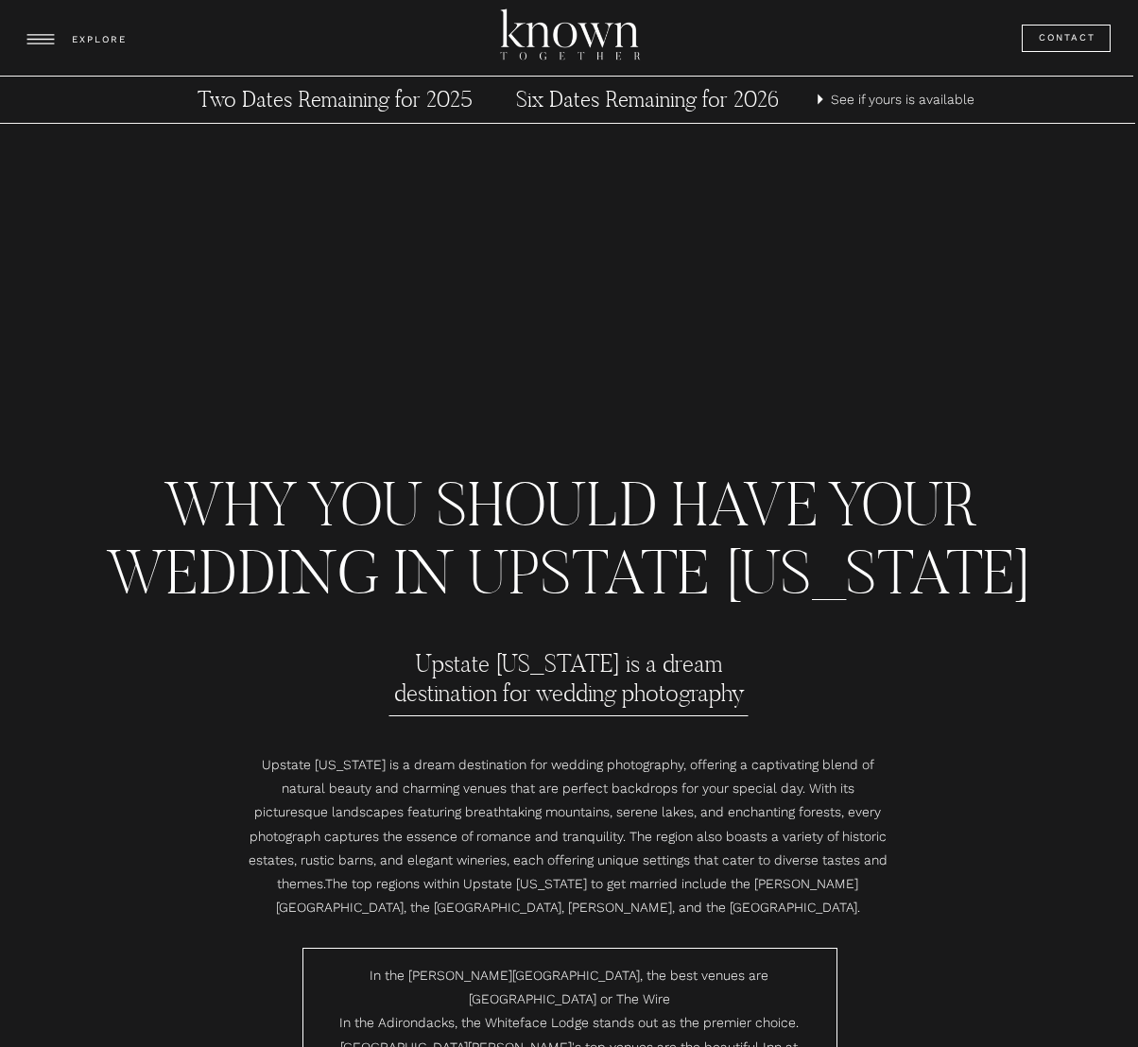
scroll to position [11082, 0]
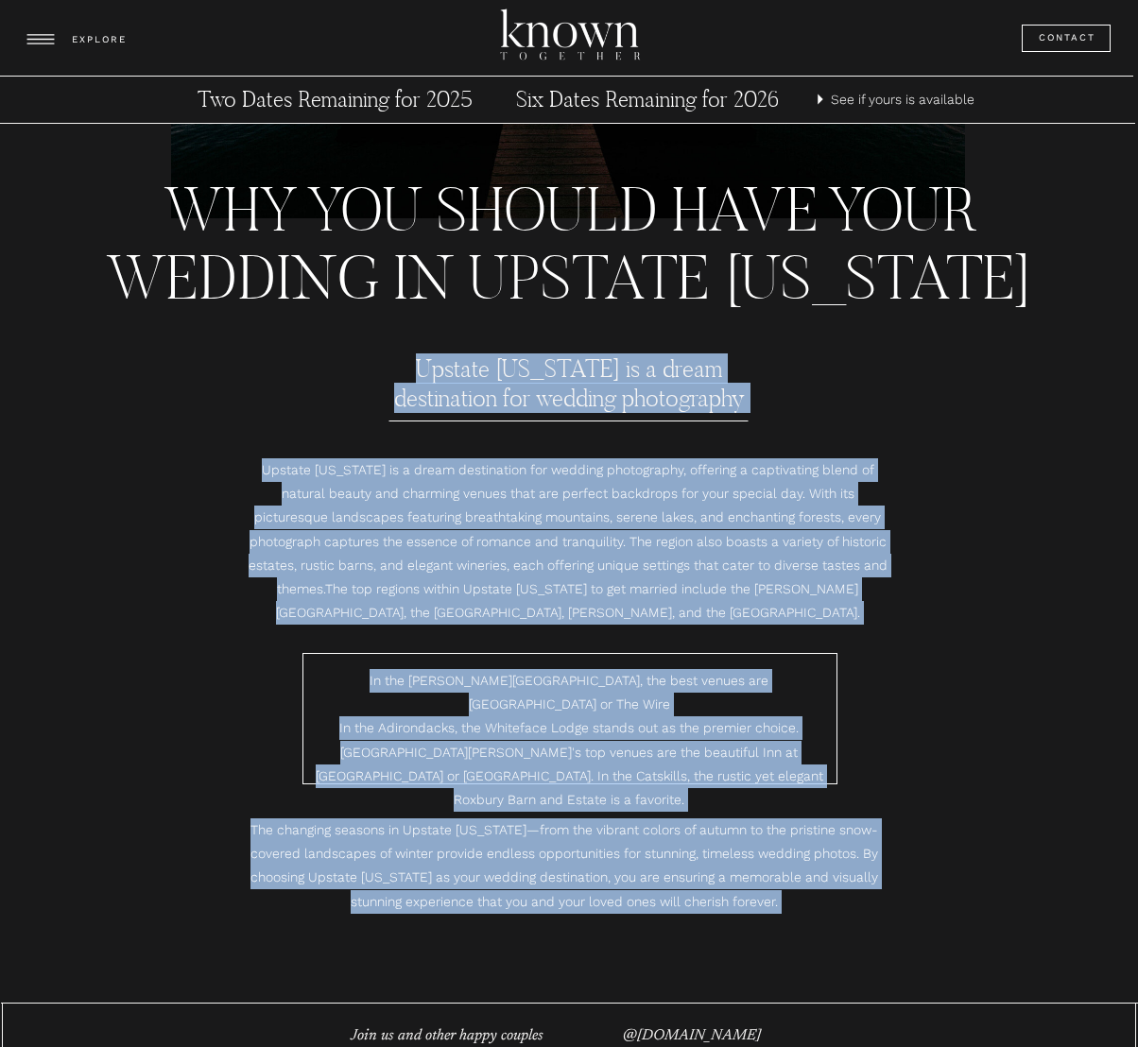
drag, startPoint x: 175, startPoint y: 209, endPoint x: 399, endPoint y: 352, distance: 265.6
copy div "Loremip Dol Sita co a elits doeiusmodte inc utlabor etdoloremag Al eni Admini V…"
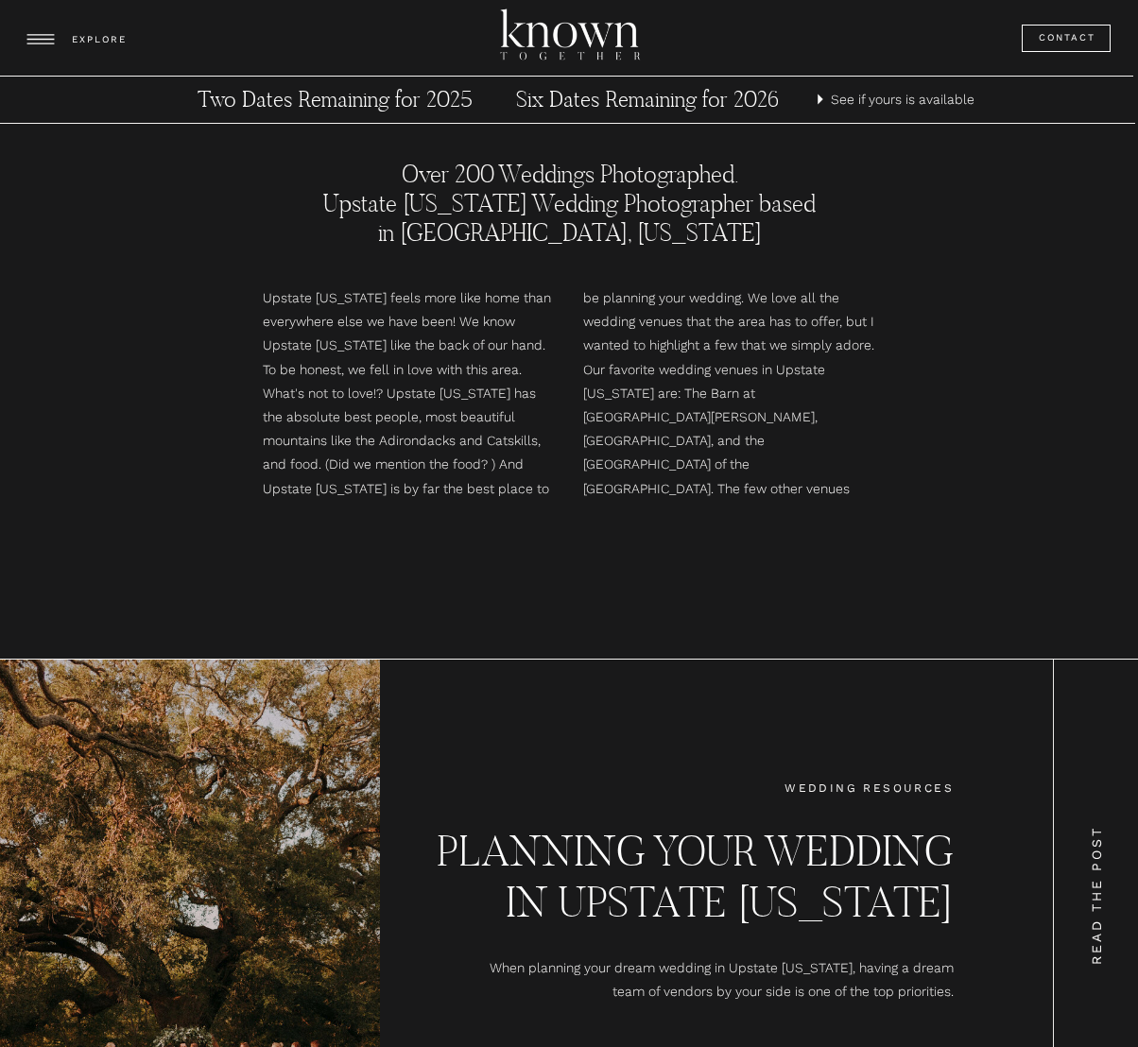
scroll to position [8368, 0]
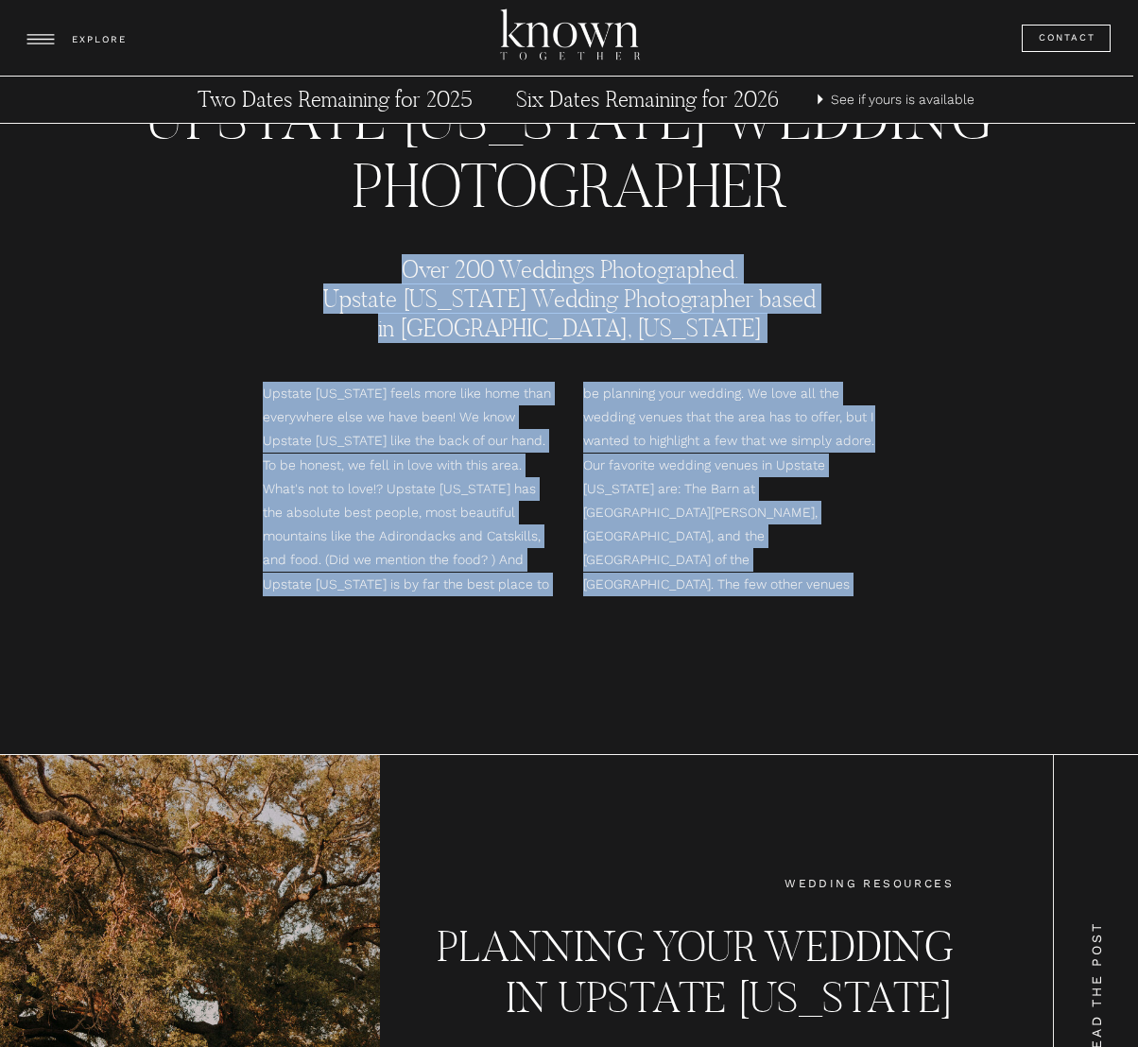
drag, startPoint x: 857, startPoint y: 585, endPoint x: 395, endPoint y: 267, distance: 560.8
click at [395, 267] on div "Upstate [US_STATE] Wedding Photographer Over 200 Weddings Photographed. Upstate…" at bounding box center [569, 376] width 1134 height 756
copy div "Over 200 Weddings Photographed. Upstate New York Wedding Photographer based in …"
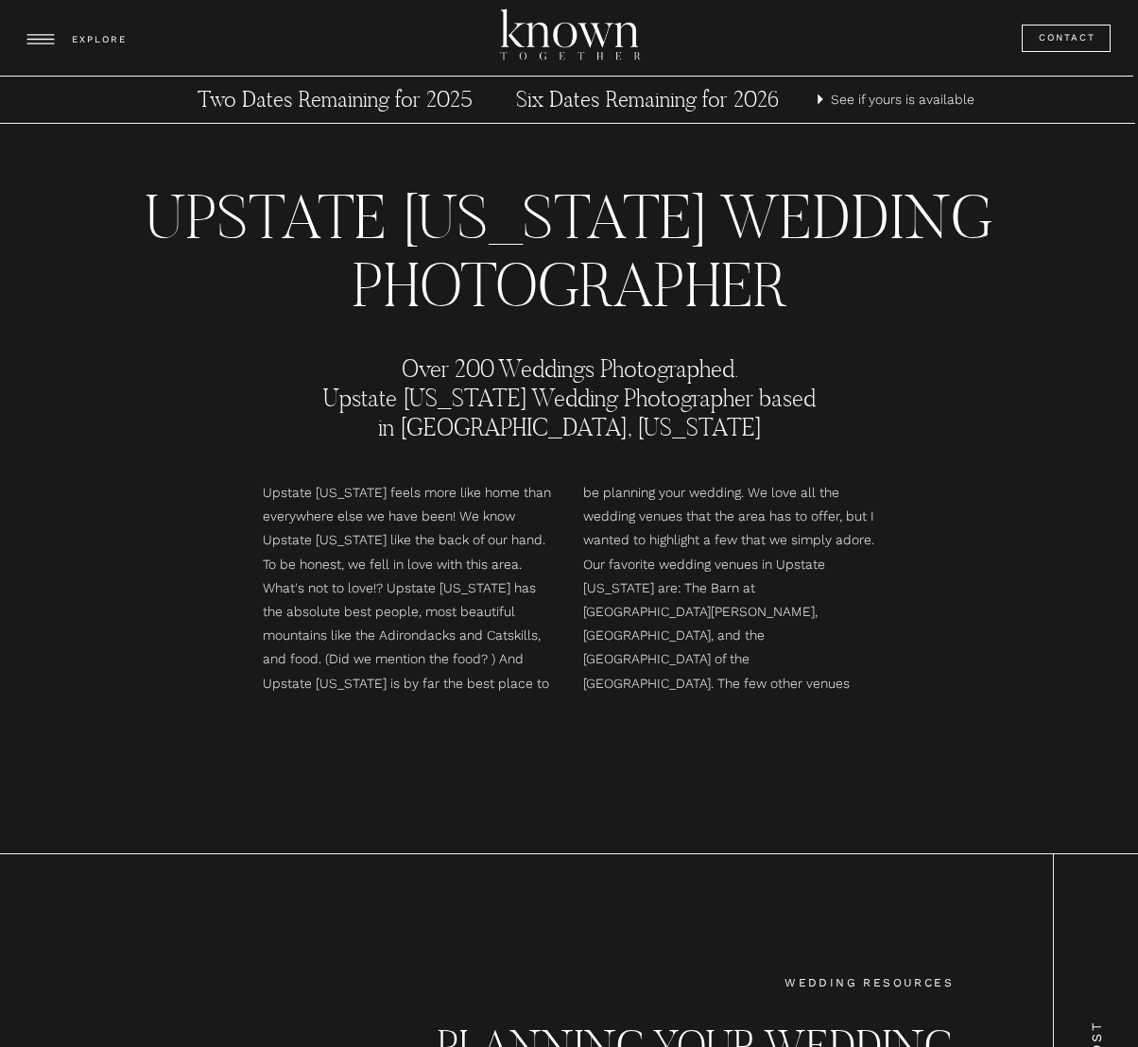
scroll to position [8184, 0]
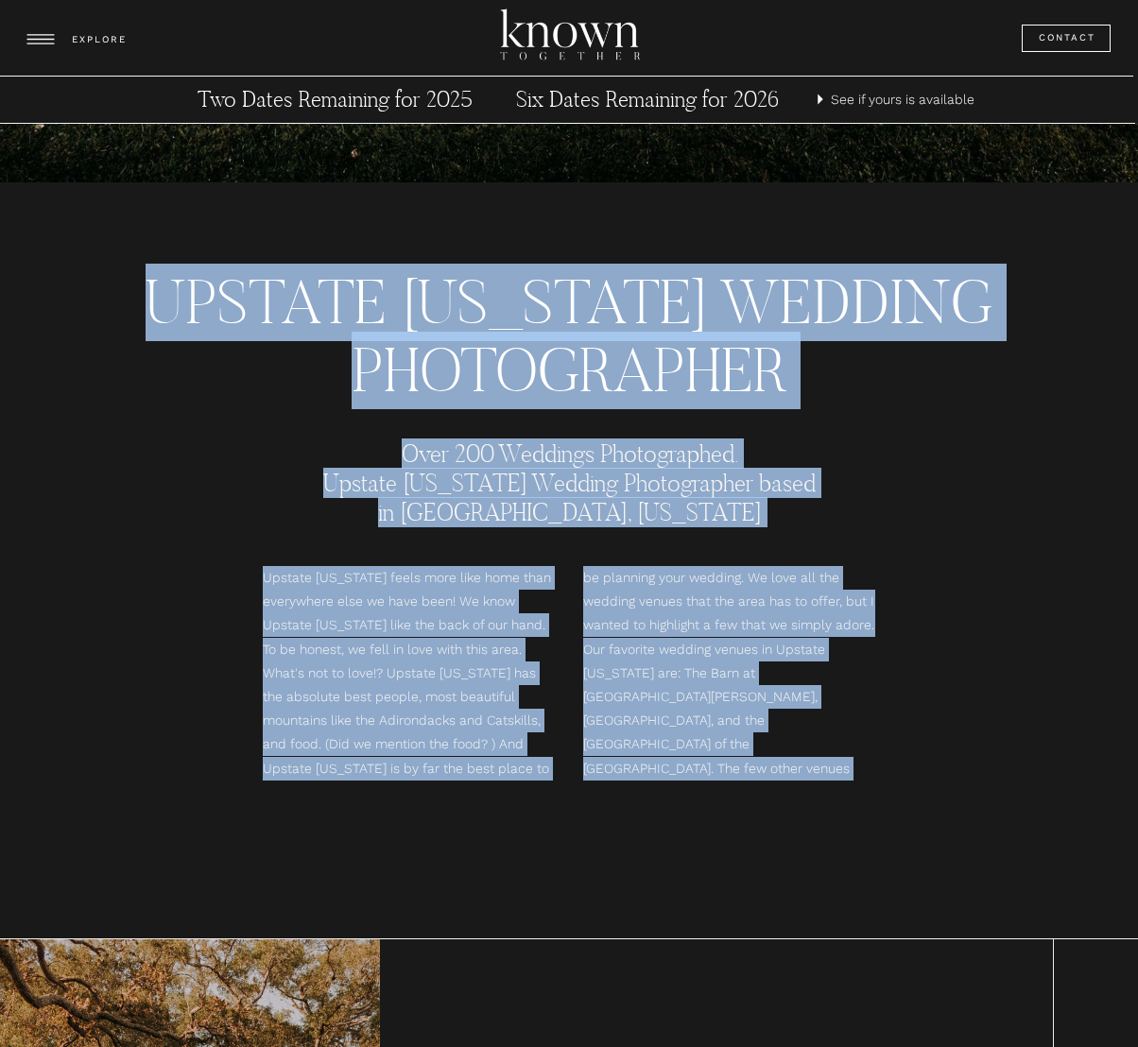
drag, startPoint x: 157, startPoint y: 306, endPoint x: 853, endPoint y: 774, distance: 838.4
click at [853, 774] on div "Upstate [US_STATE] Wedding Photographer Over 200 Weddings Photographed. Upstate…" at bounding box center [569, 560] width 1134 height 756
copy div "Upstate [US_STATE] Wedding Photographer Over 200 Weddings Photographed. Upstate…"
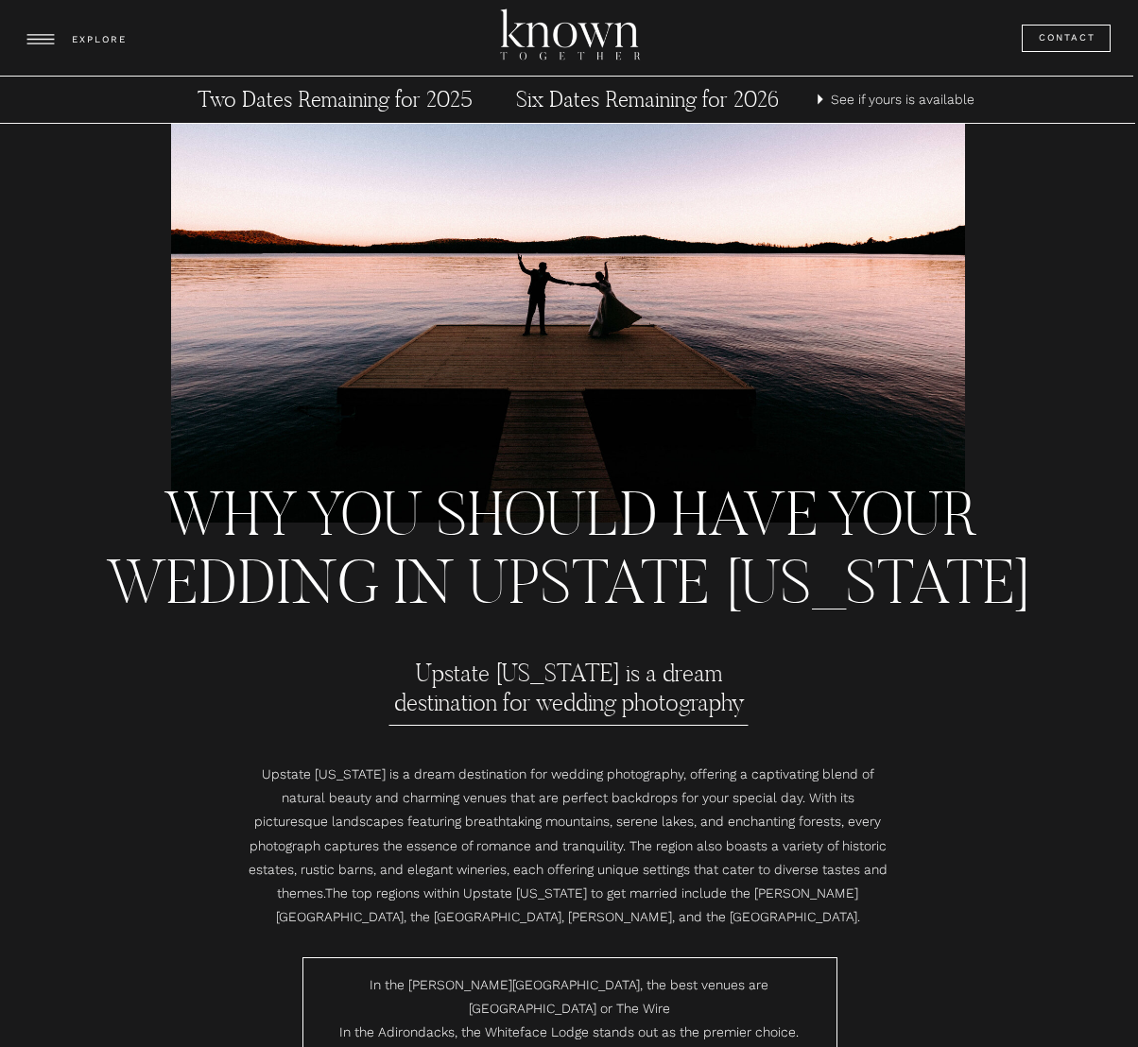
scroll to position [10816, 0]
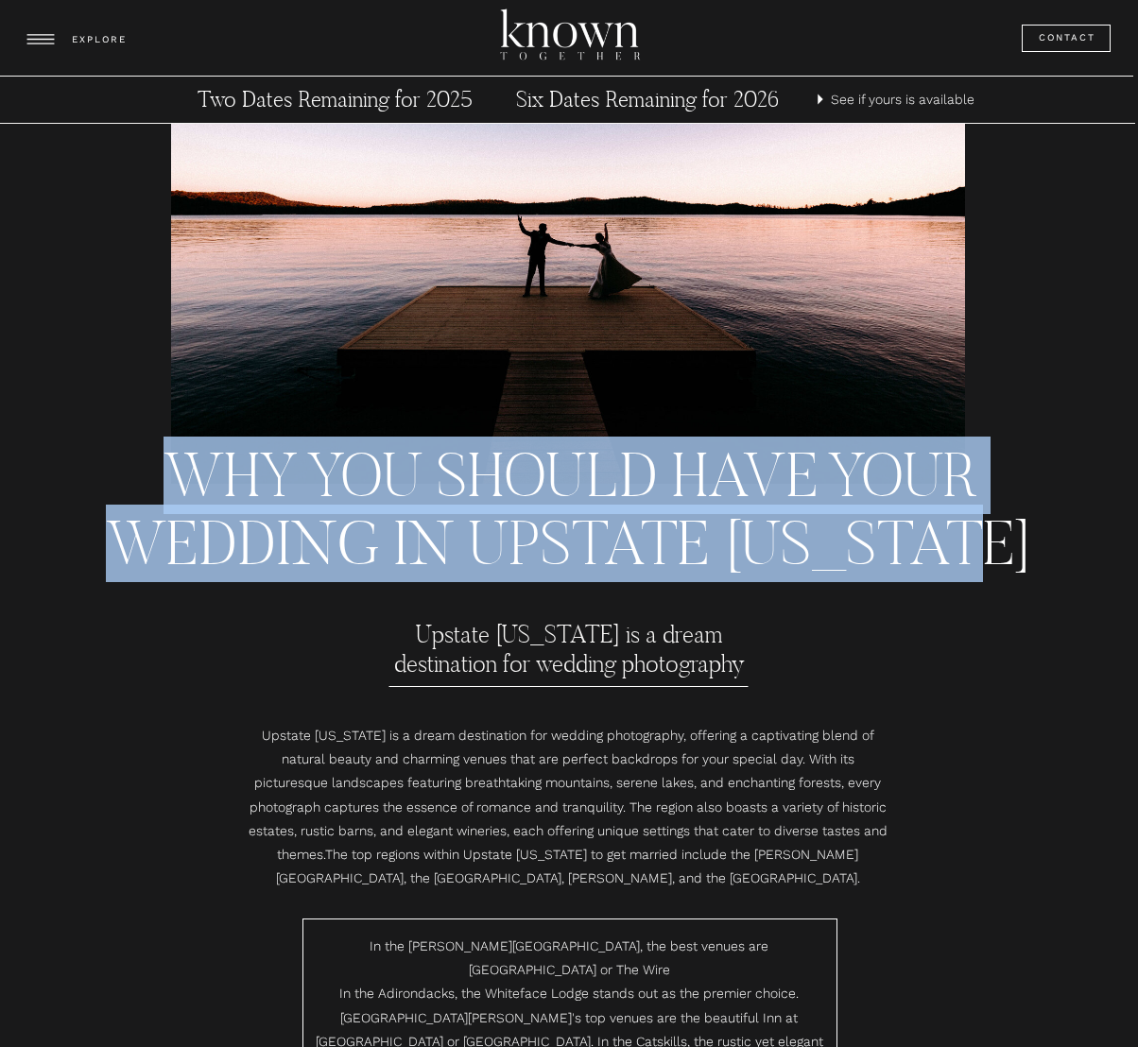
drag, startPoint x: 155, startPoint y: 463, endPoint x: 1022, endPoint y: 516, distance: 868.4
click at [1022, 504] on h2 "Why you should have your wedding in upstate [US_STATE]" at bounding box center [569, 472] width 937 height 61
copy h2 "Why you should have your wedding in upstate [US_STATE]"
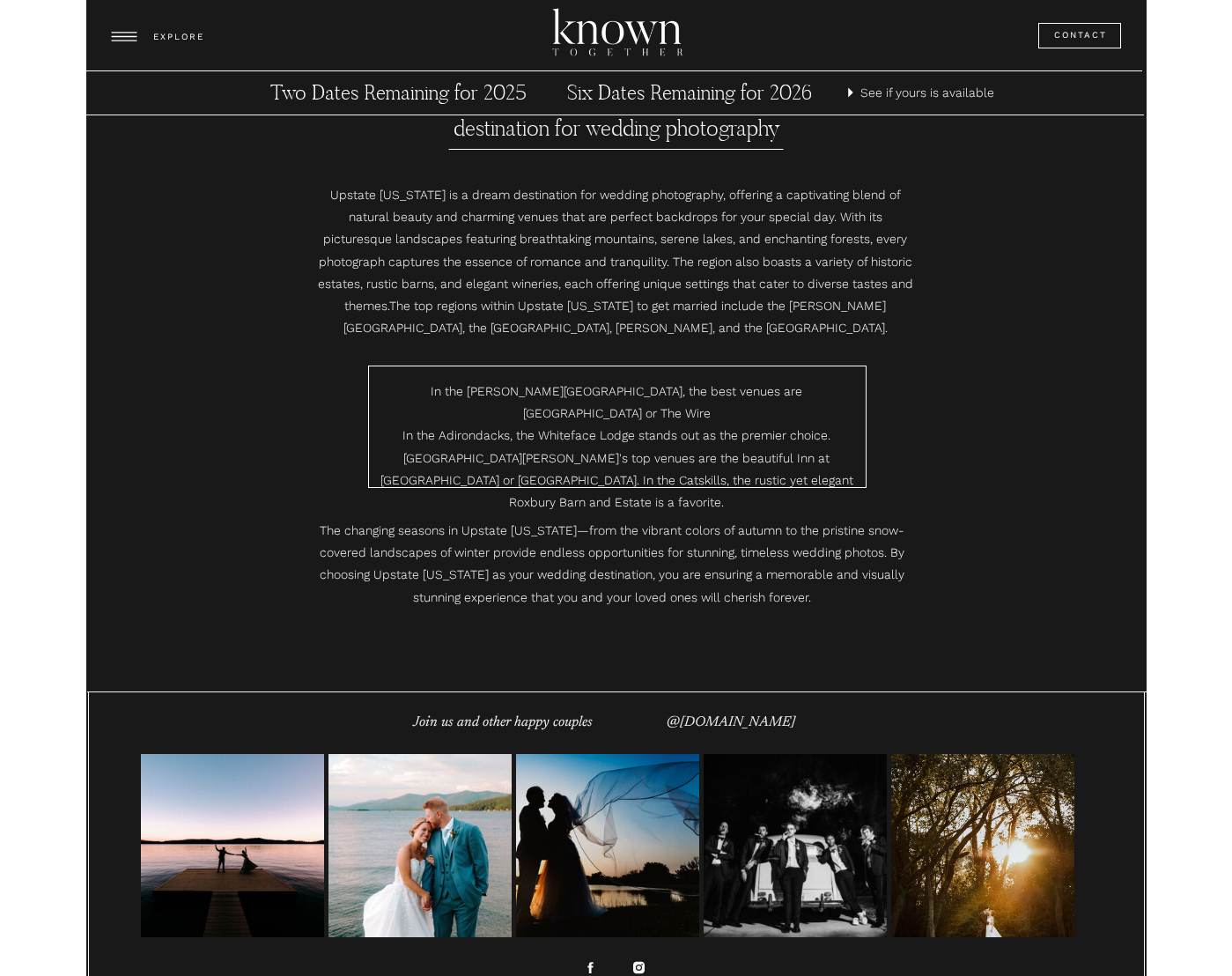
scroll to position [10535, 0]
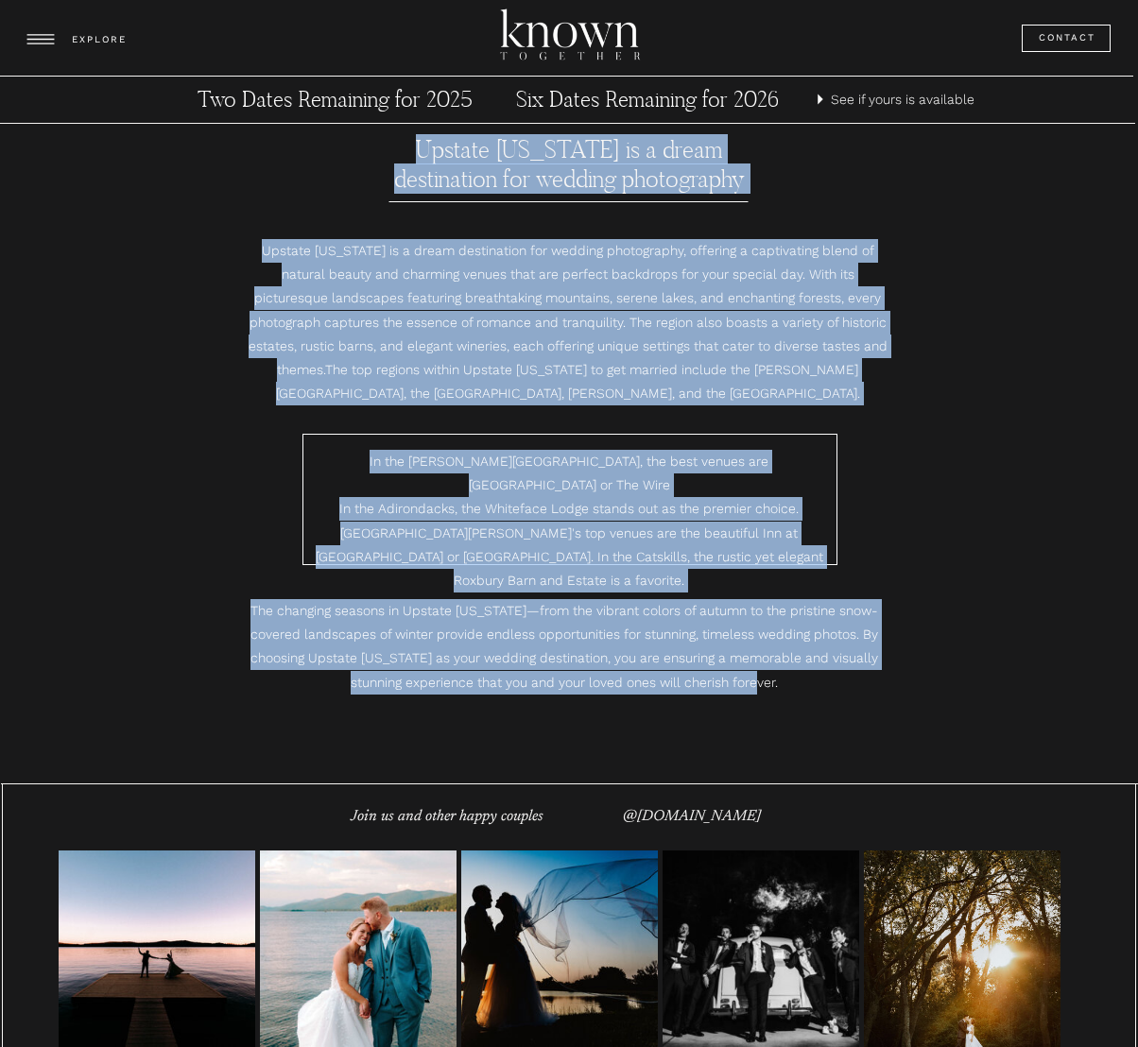
drag, startPoint x: 435, startPoint y: 147, endPoint x: 779, endPoint y: 682, distance: 636.1
copy div "Loremip Dol Sita co a elits doeiusmodte inc utlabor etdoloremag Al eni Admini V…"
